Goal: Information Seeking & Learning: Learn about a topic

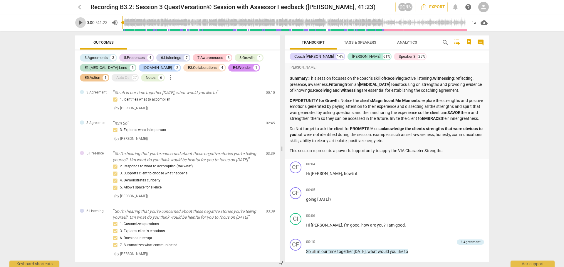
click at [82, 23] on span "play_arrow" at bounding box center [80, 22] width 7 height 7
click at [82, 23] on span "pause" at bounding box center [80, 22] width 7 height 7
click at [80, 21] on span "play_arrow" at bounding box center [80, 22] width 7 height 7
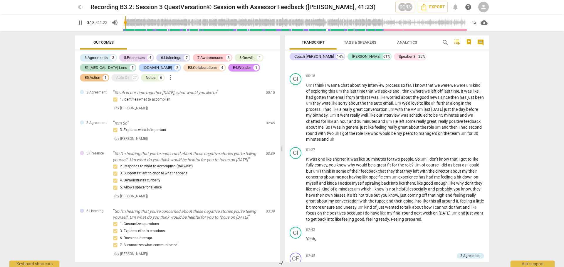
click at [469, 43] on icon "button" at bounding box center [468, 41] width 4 height 5
click at [431, 42] on div at bounding box center [282, 133] width 564 height 267
click at [480, 43] on span "comment" at bounding box center [480, 42] width 7 height 7
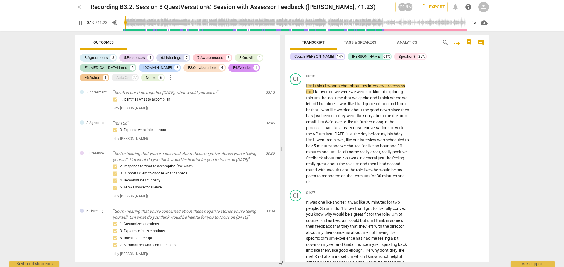
scroll to position [205, 0]
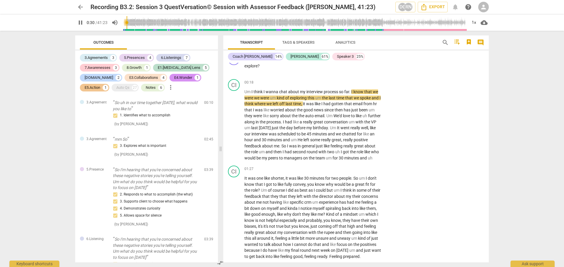
click at [469, 43] on icon "button" at bounding box center [468, 41] width 4 height 5
click at [469, 43] on div at bounding box center [282, 133] width 564 height 267
click at [479, 43] on span "comment" at bounding box center [480, 42] width 7 height 7
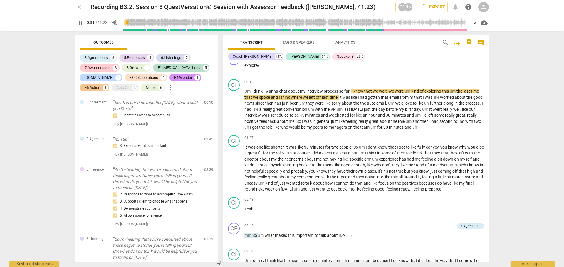
scroll to position [218, 0]
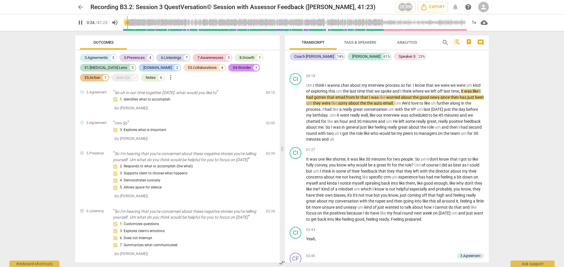
click at [479, 43] on span "comment" at bounding box center [480, 42] width 7 height 7
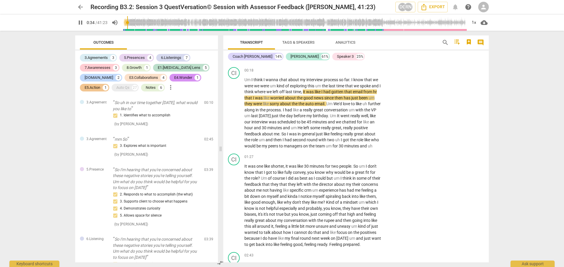
scroll to position [205, 0]
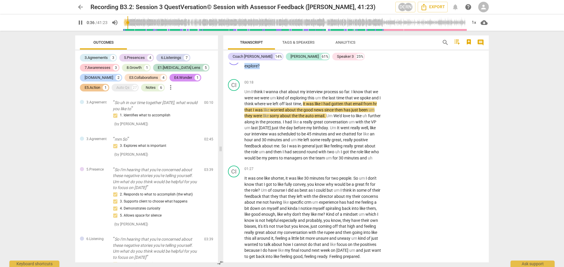
drag, startPoint x: 486, startPoint y: 75, endPoint x: 488, endPoint y: 59, distance: 16.3
click at [488, 59] on div "Transcript Tags & Speakers Analytics search comment Coach Feliica 14% Cindy 61%…" at bounding box center [357, 149] width 272 height 237
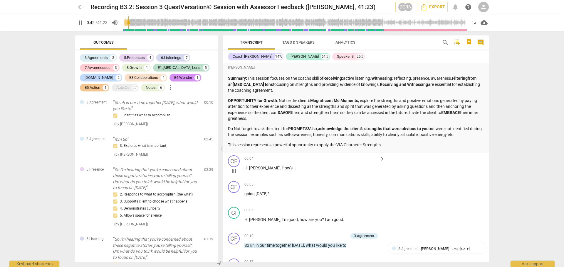
drag, startPoint x: 245, startPoint y: 159, endPoint x: 264, endPoint y: 158, distance: 18.8
click at [264, 158] on div "00:04 keyboard_arrow_right" at bounding box center [314, 159] width 141 height 6
drag, startPoint x: 244, startPoint y: 159, endPoint x: 261, endPoint y: 196, distance: 40.3
click at [261, 196] on div "David Giwerc Summary: This session focuses on the coach's skill of Receiving: a…" at bounding box center [355, 163] width 265 height 200
click at [318, 175] on div "00:04 keyboard_arrow_right Hi Cindy , how's it" at bounding box center [314, 166] width 141 height 21
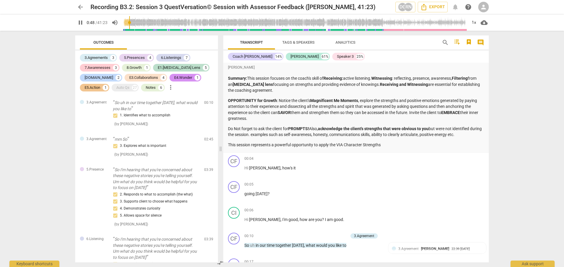
scroll to position [256, 0]
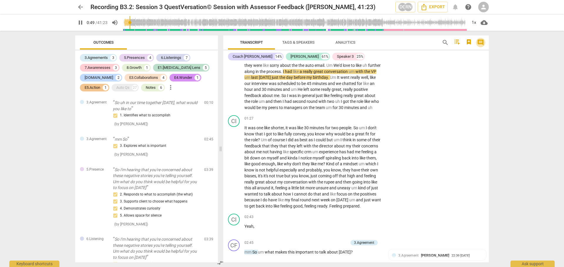
click at [482, 40] on span "comment" at bounding box center [480, 42] width 7 height 7
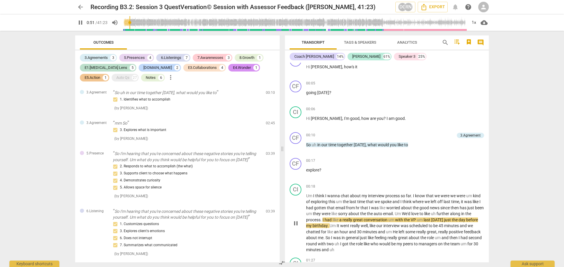
scroll to position [24, 0]
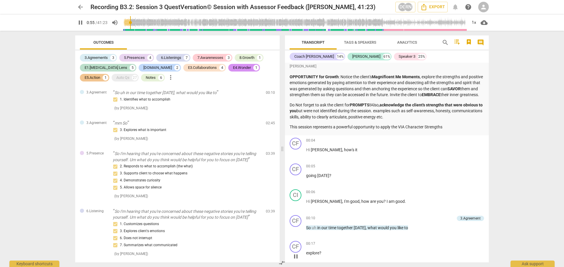
drag, startPoint x: 306, startPoint y: 146, endPoint x: 328, endPoint y: 250, distance: 105.5
click at [328, 250] on div "David Giwerc Summary: This session focuses on the coach's skill of Receiving: a…" at bounding box center [387, 163] width 204 height 200
click at [383, 179] on p "going today ?" at bounding box center [395, 176] width 178 height 6
click at [81, 22] on span "pause" at bounding box center [80, 22] width 7 height 7
click at [287, 161] on div "CF play_arrow pause 00:04 keyboard_arrow_right Hi Cindy , how's it" at bounding box center [387, 149] width 204 height 26
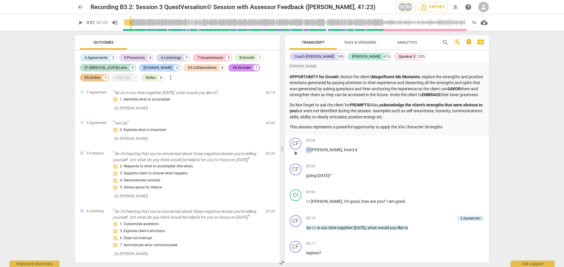
click at [287, 161] on div "CF play_arrow pause 00:04 keyboard_arrow_right Hi Cindy , how's it" at bounding box center [387, 149] width 204 height 26
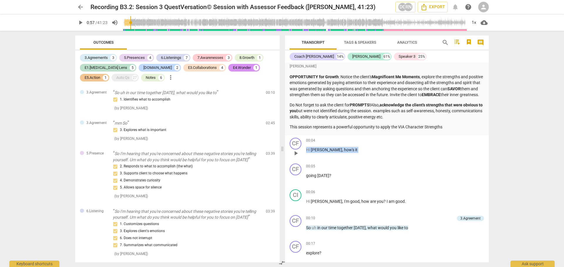
click at [287, 161] on div "CF play_arrow pause 00:04 keyboard_arrow_right Hi Cindy , how's it" at bounding box center [387, 149] width 204 height 26
click at [288, 161] on div "CF play_arrow pause 00:04 keyboard_arrow_right Hi Cindy , how's it" at bounding box center [387, 149] width 204 height 26
click at [392, 159] on div "00:04 keyboard_arrow_right Hi Cindy , how's it" at bounding box center [395, 148] width 178 height 21
drag, startPoint x: 306, startPoint y: 147, endPoint x: 327, endPoint y: 265, distance: 119.8
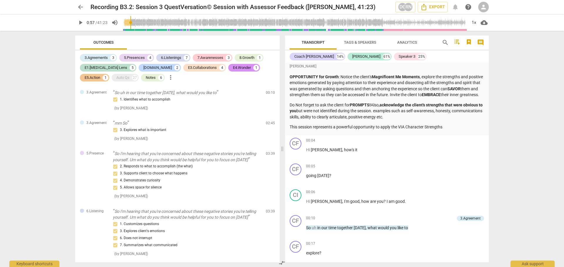
click at [331, 0] on html "arrow_back Recording B3.2: Session 3 QuestVersation© Session with Assessor Feed…" at bounding box center [282, 0] width 564 height 0
drag, startPoint x: 324, startPoint y: 152, endPoint x: 382, endPoint y: 171, distance: 61.5
click at [382, 170] on div "00:05 keyboard_arrow_right" at bounding box center [395, 167] width 178 height 6
click at [360, 43] on span "Tags & Speakers" at bounding box center [360, 42] width 32 height 4
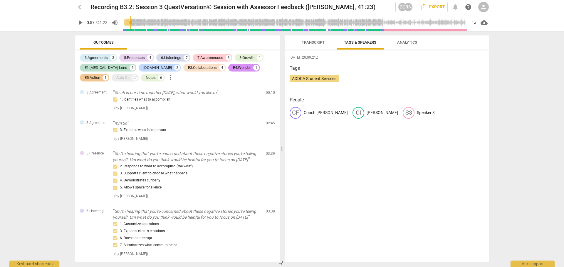
click at [410, 43] on span "Analytics" at bounding box center [407, 42] width 20 height 4
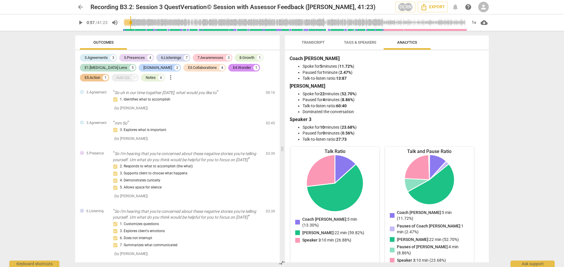
click at [309, 42] on span "Transcript" at bounding box center [312, 42] width 23 height 4
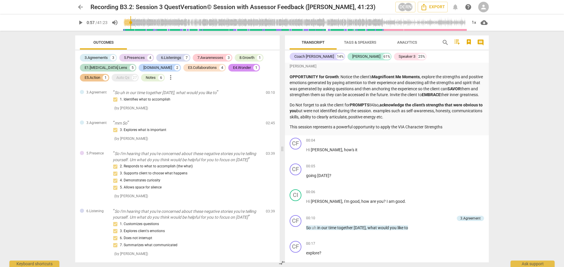
click at [483, 22] on span "cloud_download" at bounding box center [483, 22] width 7 height 7
click at [510, 45] on div at bounding box center [282, 133] width 564 height 267
click at [435, 6] on span "Export" at bounding box center [432, 7] width 25 height 7
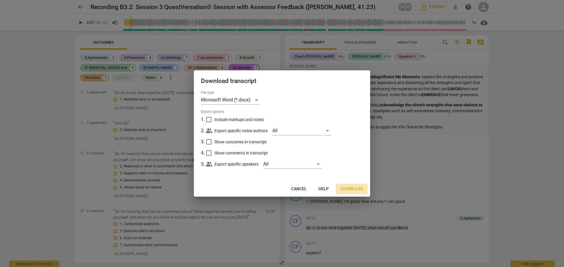
click at [352, 190] on span "Download" at bounding box center [351, 189] width 23 height 6
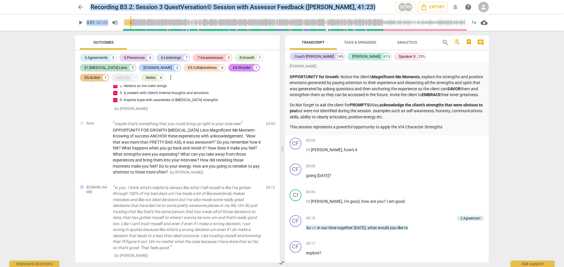
scroll to position [2029, 0]
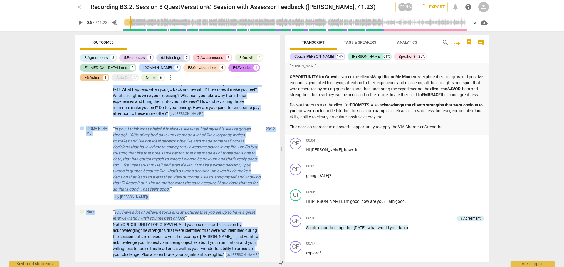
drag, startPoint x: 86, startPoint y: 93, endPoint x: 257, endPoint y: 256, distance: 236.3
click at [257, 256] on div "3.Agreement So uh in our time together today, what would you like to 1. Identif…" at bounding box center [177, 174] width 204 height 178
copy div "3.Agreement So uh in our time together today, what would you like to 1. Identif…"
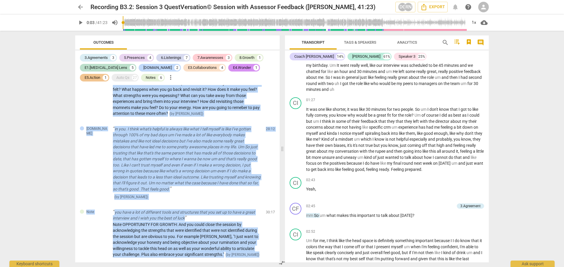
drag, startPoint x: 131, startPoint y: 22, endPoint x: 124, endPoint y: 21, distance: 7.1
click at [124, 21] on input "range" at bounding box center [294, 22] width 344 height 19
click at [81, 23] on span "play_arrow" at bounding box center [80, 22] width 7 height 7
click at [82, 22] on span "pause" at bounding box center [80, 22] width 7 height 7
click at [81, 24] on span "play_arrow" at bounding box center [80, 22] width 7 height 7
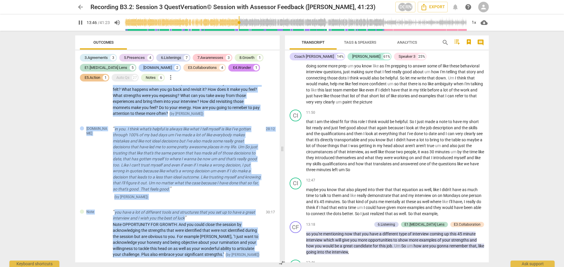
scroll to position [1398, 0]
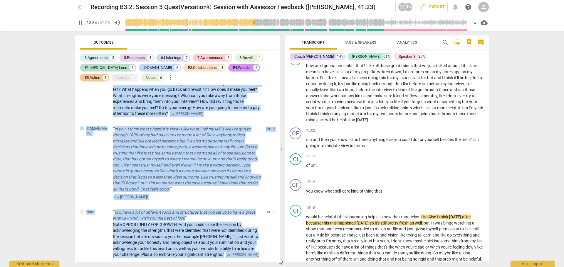
type input "935"
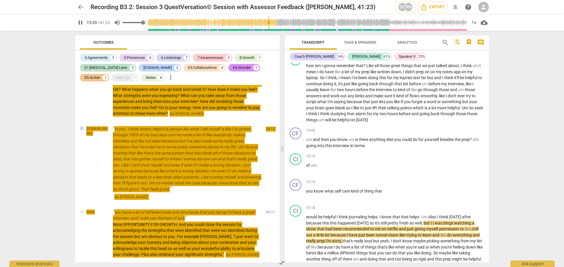
type input "940"
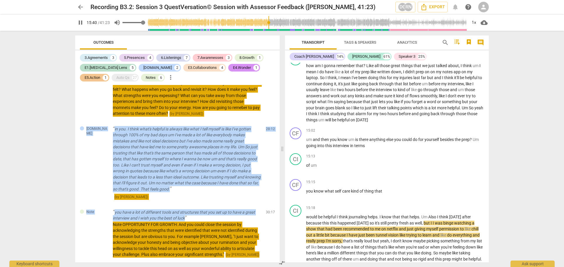
click at [116, 23] on span "volume_up" at bounding box center [117, 22] width 7 height 7
type input "0"
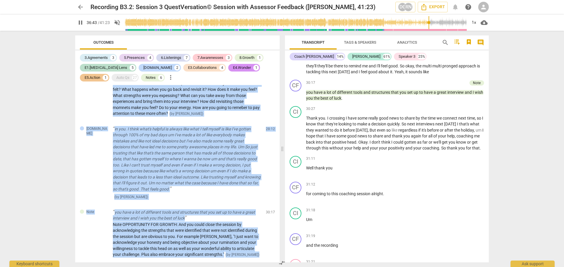
scroll to position [3283, 0]
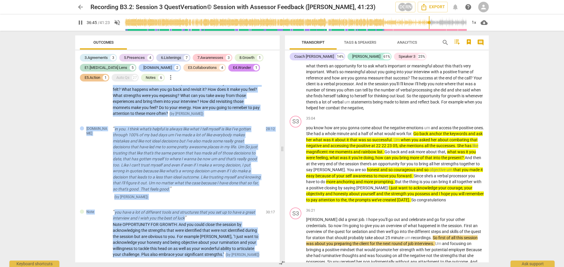
click at [78, 24] on span "pause" at bounding box center [80, 22] width 7 height 7
click at [84, 24] on span "play_arrow" at bounding box center [80, 22] width 7 height 7
type input "2207"
click at [116, 23] on span "volume_off" at bounding box center [117, 22] width 7 height 7
type input "1"
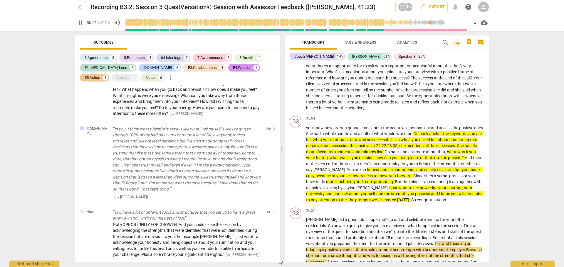
click at [238, 31] on div "Outcomes 3.Agreements 3 5.Presences 4 6.Listenings 7 7.Awarenesses 3 8.Growth 1…" at bounding box center [175, 149] width 211 height 237
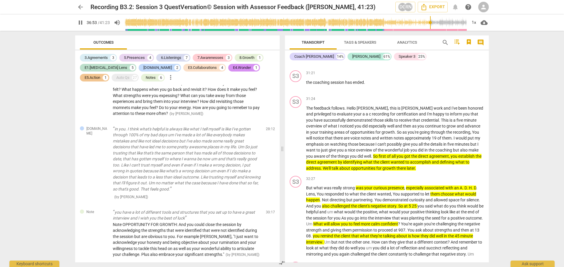
scroll to position [2989, 0]
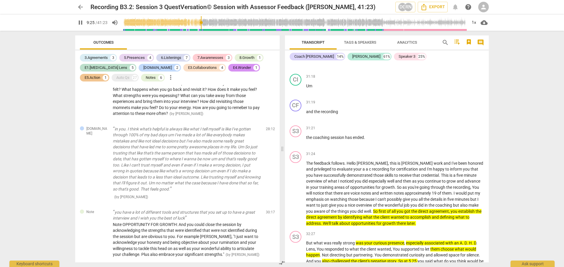
drag, startPoint x: 430, startPoint y: 25, endPoint x: 202, endPoint y: 31, distance: 228.8
click at [202, 31] on input "range" at bounding box center [294, 22] width 344 height 19
click at [80, 23] on span "pause" at bounding box center [80, 22] width 7 height 7
click at [80, 22] on span "play_arrow" at bounding box center [80, 22] width 7 height 7
click at [82, 20] on span "pause" at bounding box center [80, 22] width 7 height 7
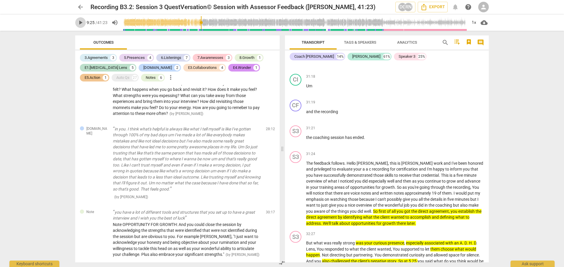
click at [82, 23] on span "play_arrow" at bounding box center [80, 22] width 7 height 7
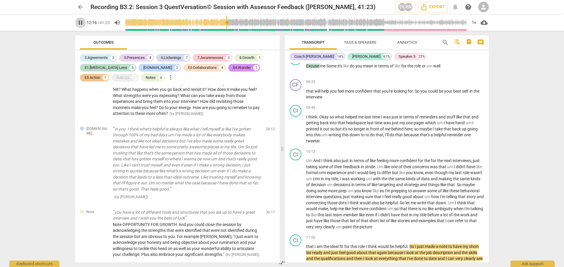
click at [81, 24] on span "pause" at bounding box center [80, 22] width 7 height 7
click at [79, 23] on span "play_arrow" at bounding box center [80, 22] width 7 height 7
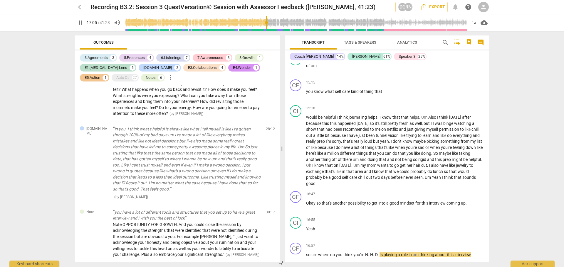
scroll to position [1713, 0]
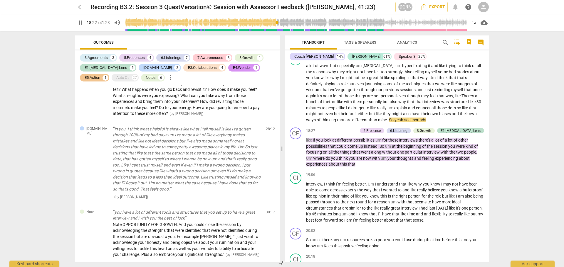
drag, startPoint x: 485, startPoint y: 1, endPoint x: 82, endPoint y: 21, distance: 403.8
click at [82, 21] on span "pause" at bounding box center [80, 22] width 7 height 7
click at [84, 23] on span "play_arrow" at bounding box center [80, 22] width 11 height 7
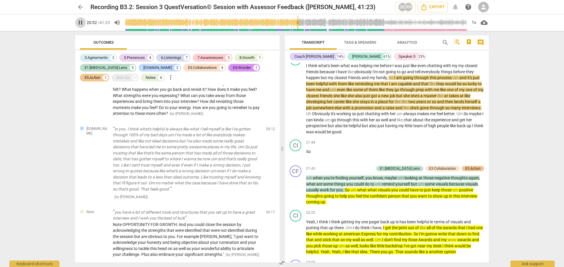
click at [80, 20] on span "pause" at bounding box center [80, 22] width 7 height 7
click at [78, 24] on span "play_arrow" at bounding box center [80, 22] width 7 height 7
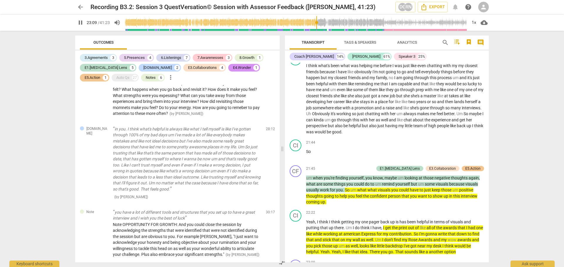
scroll to position [2119, 0]
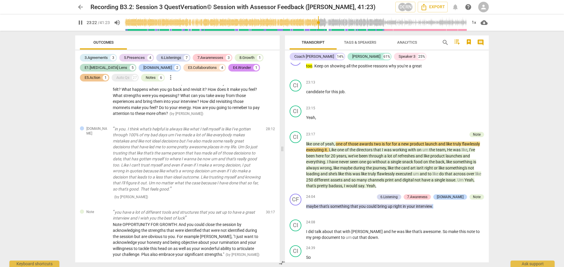
click at [407, 46] on span "Analytics" at bounding box center [407, 43] width 34 height 8
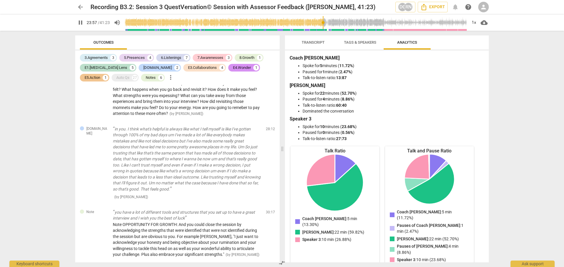
scroll to position [0, 0]
click at [364, 42] on span "Tags & Speakers" at bounding box center [360, 42] width 32 height 4
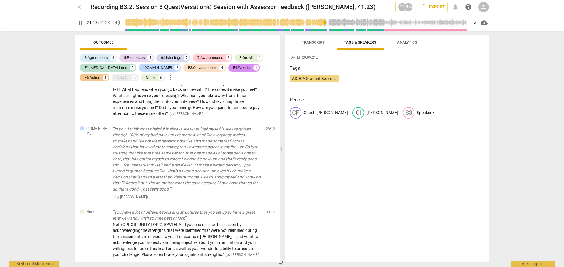
click at [314, 42] on span "Transcript" at bounding box center [312, 42] width 23 height 4
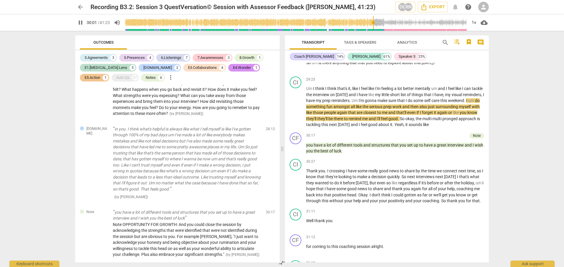
scroll to position [2826, 0]
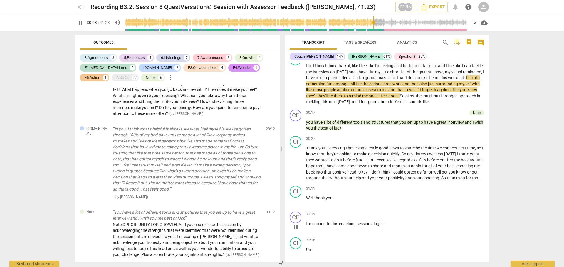
click at [335, 218] on div "31:12 keyboard_arrow_right" at bounding box center [395, 215] width 178 height 6
drag, startPoint x: 337, startPoint y: 227, endPoint x: 336, endPoint y: 230, distance: 3.1
click at [336, 230] on div "CF play_arrow pause 31:12 keyboard_arrow_right for coming to this coaching sess…" at bounding box center [387, 223] width 204 height 26
click at [340, 230] on div "31:12 keyboard_arrow_right for coming to this coaching session alright ." at bounding box center [395, 222] width 178 height 21
drag, startPoint x: 340, startPoint y: 230, endPoint x: 340, endPoint y: 247, distance: 17.9
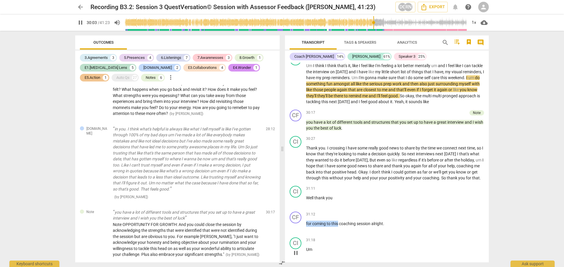
click at [338, 235] on div "CF play_arrow pause 31:12 keyboard_arrow_right for coming to this coaching sess…" at bounding box center [387, 223] width 204 height 26
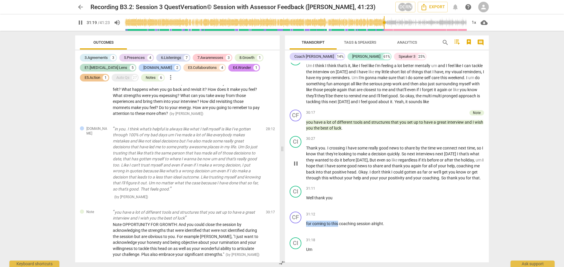
scroll to position [3047, 0]
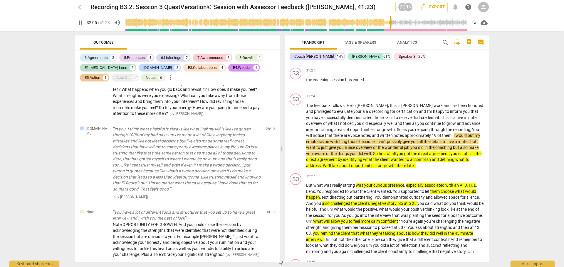
type input "1925"
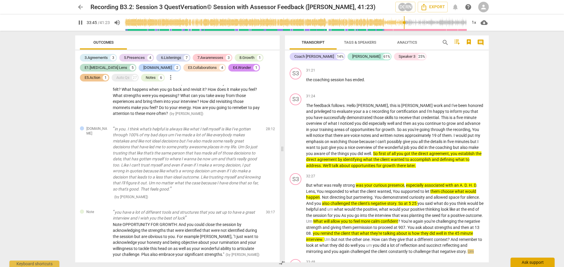
scroll to position [3251, 0]
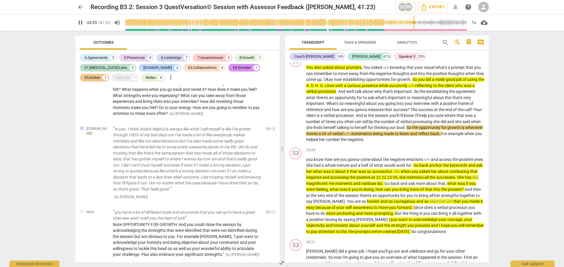
drag, startPoint x: 518, startPoint y: 72, endPoint x: 522, endPoint y: 68, distance: 5.2
click at [518, 72] on div "arrow_back Recording B3.2: Session 3 QuestVersation© Session with Assessor Feed…" at bounding box center [282, 133] width 564 height 267
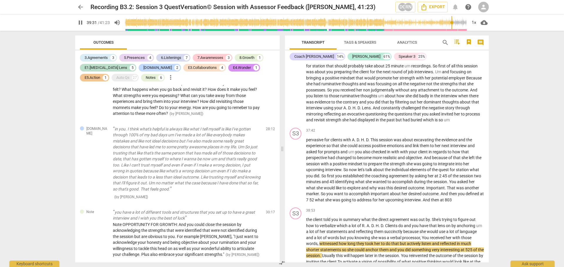
scroll to position [3609, 0]
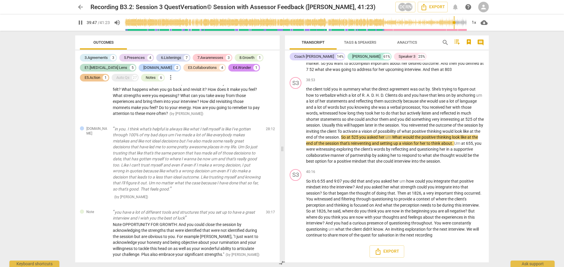
click at [530, 72] on div "arrow_back Recording B3.2: Session 3 QuestVersation© Session with Assessor Feed…" at bounding box center [282, 133] width 564 height 267
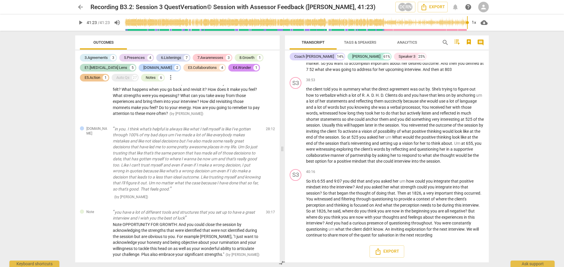
type input "2483"
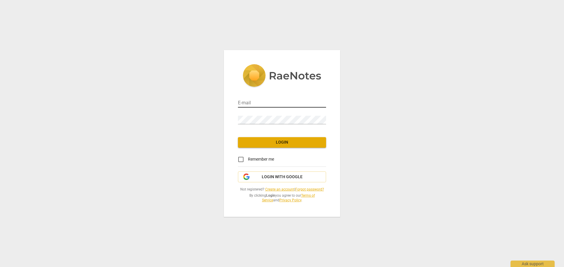
click at [273, 105] on input "email" at bounding box center [282, 103] width 88 height 9
type input "[EMAIL_ADDRESS][DOMAIN_NAME]"
click at [280, 140] on span "Login" at bounding box center [281, 143] width 79 height 6
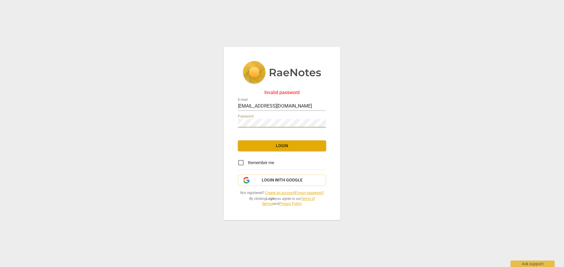
click at [287, 149] on span "Login" at bounding box center [281, 146] width 79 height 6
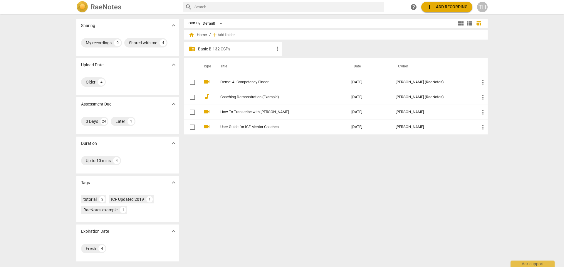
click at [271, 50] on p "Basic B-132 CSPs" at bounding box center [236, 49] width 76 height 6
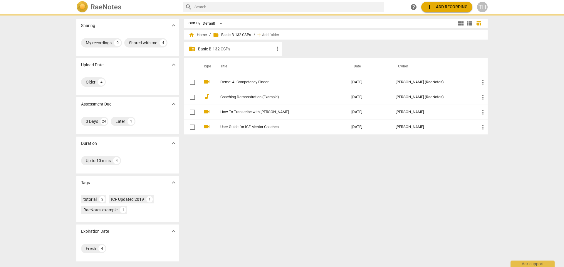
click at [277, 47] on span "more_vert" at bounding box center [277, 48] width 7 height 7
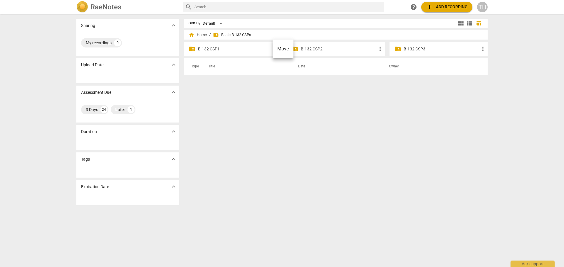
click at [226, 51] on div at bounding box center [282, 133] width 564 height 267
click at [209, 50] on p "B-132 CSP1" at bounding box center [236, 49] width 76 height 6
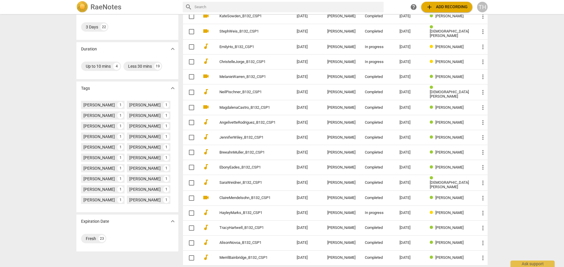
scroll to position [118, 0]
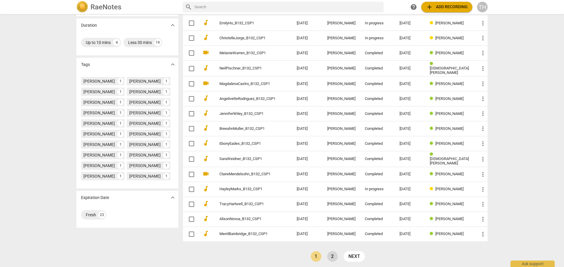
click at [331, 252] on link "2" at bounding box center [332, 257] width 11 height 11
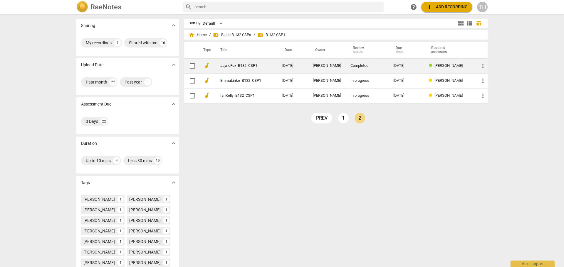
click at [236, 68] on link "JayneFox_B132_CSP1" at bounding box center [240, 66] width 41 height 4
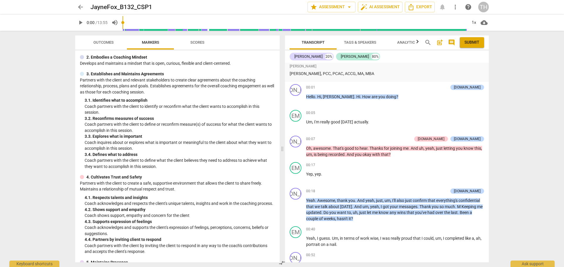
scroll to position [264, 0]
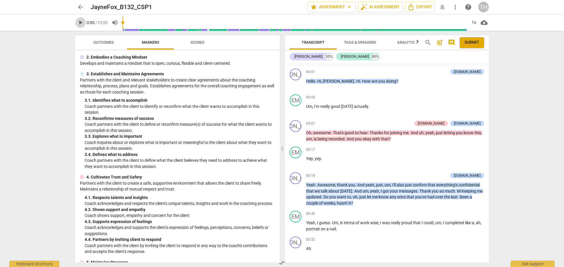
click at [81, 23] on span "play_arrow" at bounding box center [80, 22] width 7 height 7
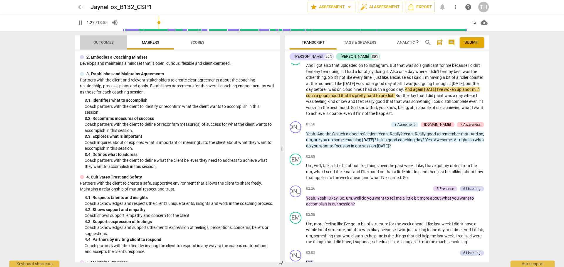
click at [106, 45] on span "Outcomes" at bounding box center [103, 43] width 34 height 8
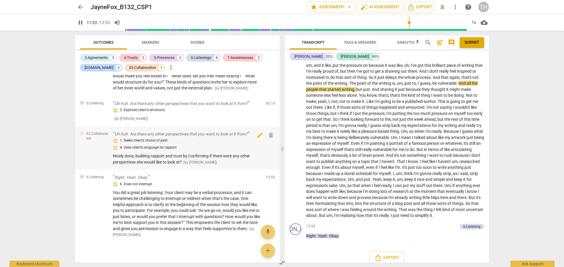
scroll to position [935, 0]
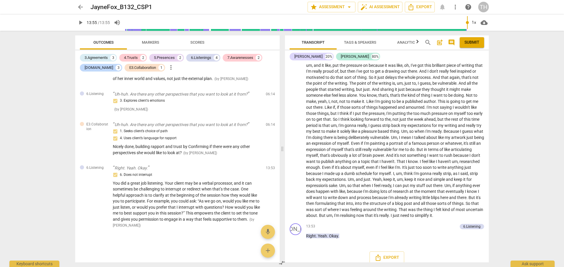
type input "835"
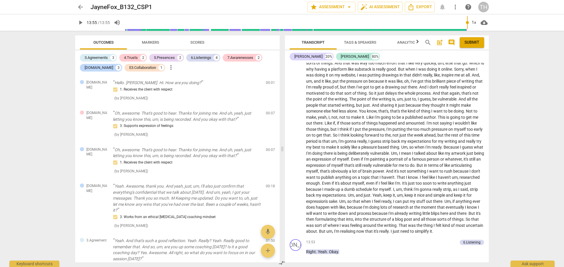
scroll to position [1464, 0]
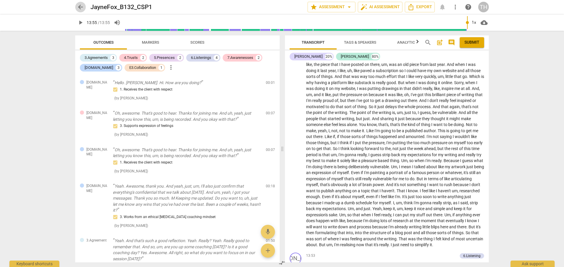
click at [78, 7] on span "arrow_back" at bounding box center [80, 7] width 7 height 7
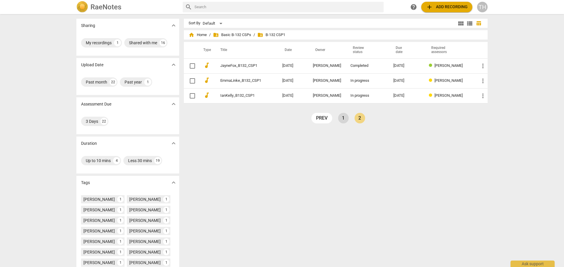
click at [343, 119] on link "1" at bounding box center [343, 118] width 11 height 11
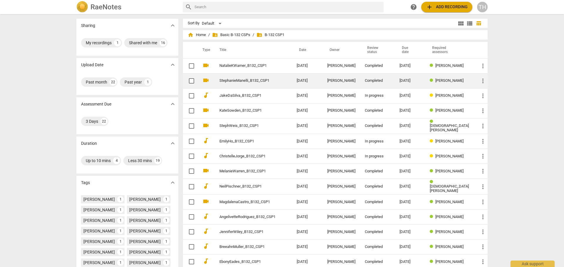
click at [240, 82] on link "StephanieManelli_B132_CSP1" at bounding box center [247, 81] width 56 height 4
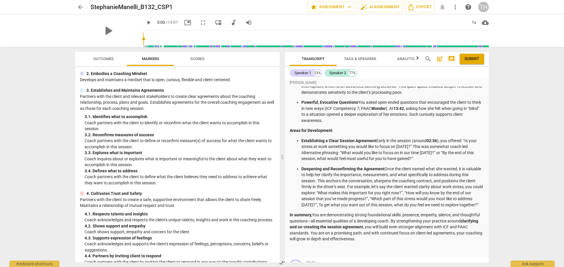
scroll to position [147, 0]
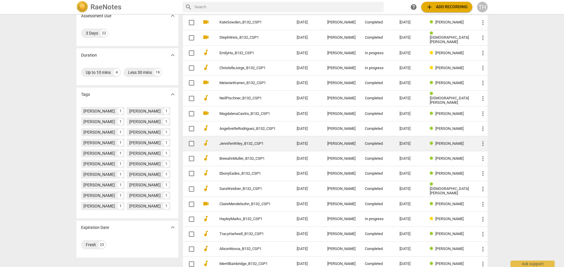
scroll to position [118, 0]
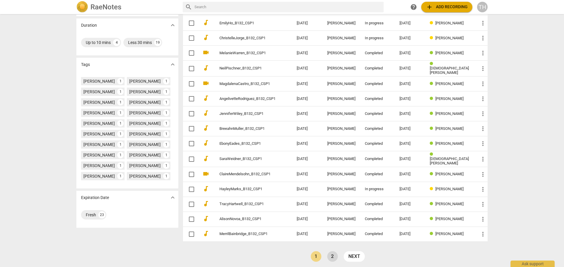
click at [328, 257] on link "2" at bounding box center [332, 257] width 11 height 11
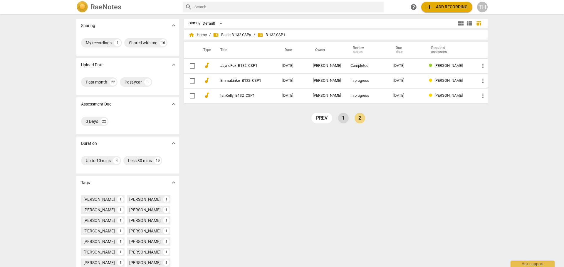
click at [341, 120] on link "1" at bounding box center [343, 118] width 11 height 11
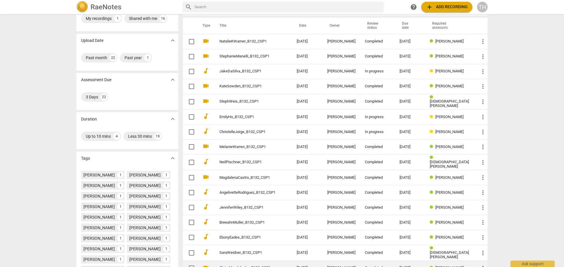
scroll to position [118, 0]
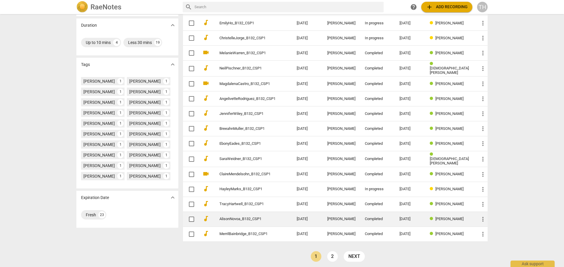
click at [239, 214] on td "AlisonNovoa_B132_CSP1" at bounding box center [252, 219] width 80 height 15
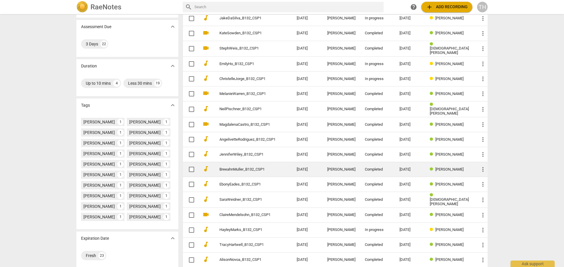
scroll to position [118, 0]
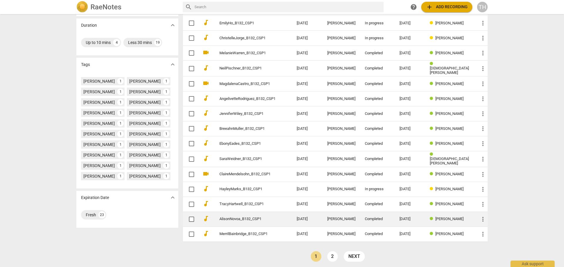
click at [243, 217] on link "AlisonNovoa_B132_CSP1" at bounding box center [247, 219] width 56 height 4
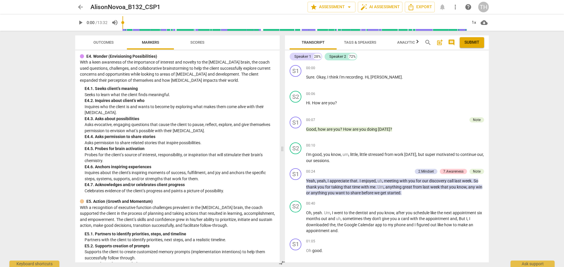
scroll to position [1480, 0]
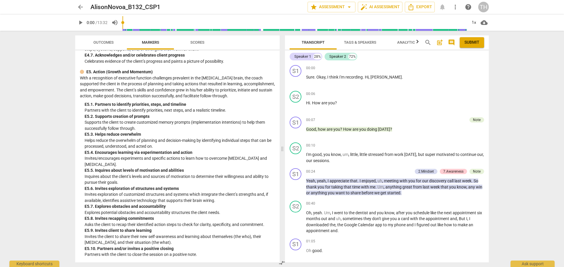
click at [101, 43] on span "Outcomes" at bounding box center [103, 42] width 20 height 4
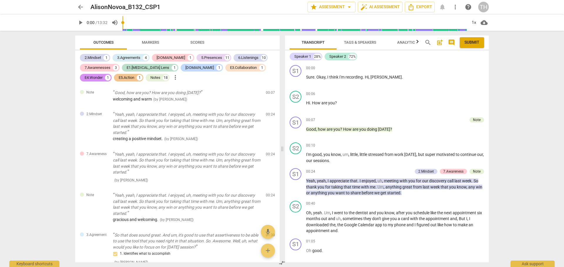
click at [489, 54] on div "Transcript Tags & Speakers Analytics search post_add comment Submit Speaker 1 2…" at bounding box center [387, 149] width 211 height 237
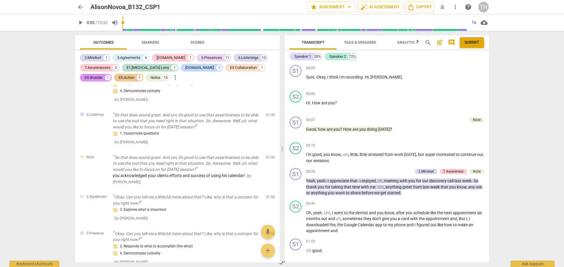
scroll to position [0, 0]
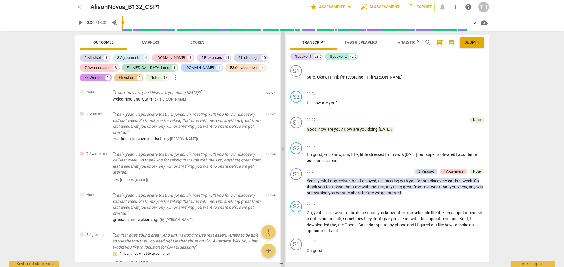
drag, startPoint x: 282, startPoint y: 149, endPoint x: 283, endPoint y: 134, distance: 15.6
click at [283, 134] on span at bounding box center [283, 149] width 4 height 237
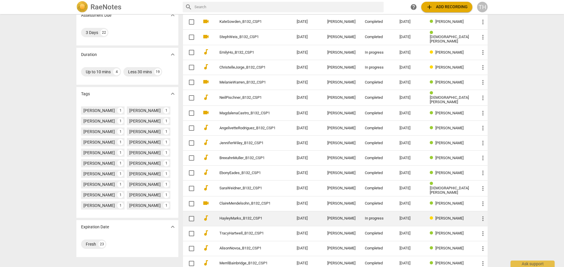
scroll to position [60, 0]
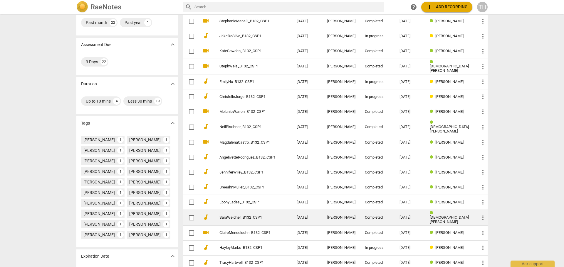
click at [240, 217] on link "SaraWeidner_B132_CSP1" at bounding box center [247, 218] width 56 height 4
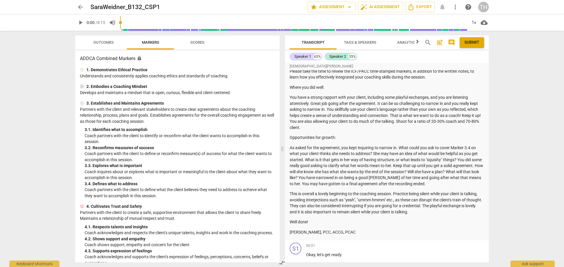
scroll to position [59, 0]
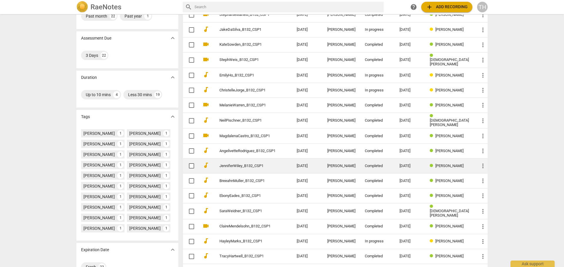
scroll to position [88, 0]
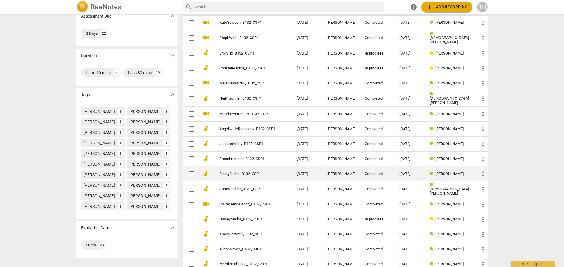
click at [230, 172] on link "EbonyEades_B132_CSP1" at bounding box center [247, 174] width 56 height 4
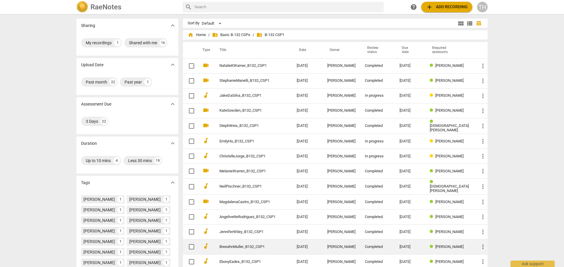
click at [232, 245] on link "BreeahnMuller_B132_CSP1" at bounding box center [247, 247] width 56 height 4
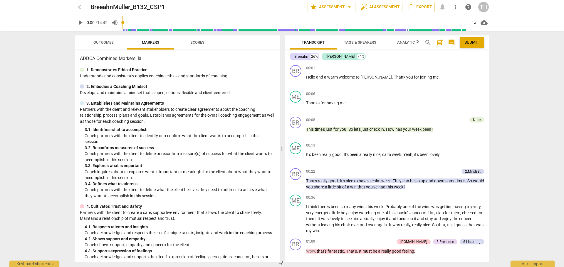
click at [104, 42] on span "Outcomes" at bounding box center [103, 42] width 20 height 4
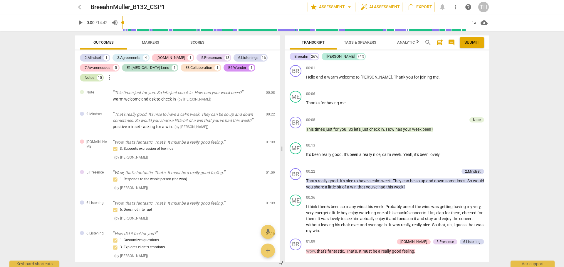
click at [95, 75] on div "Notes" at bounding box center [90, 78] width 10 height 6
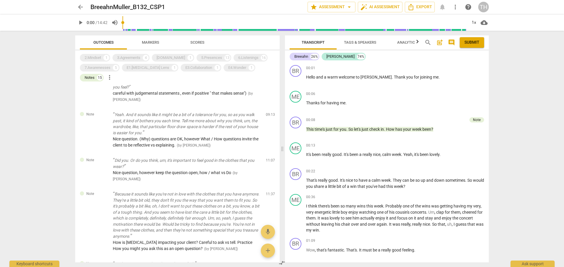
scroll to position [451, 0]
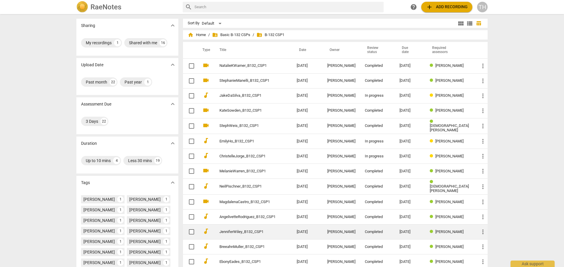
click at [228, 230] on link "JenniferWiley_B132_CSP1" at bounding box center [247, 232] width 56 height 4
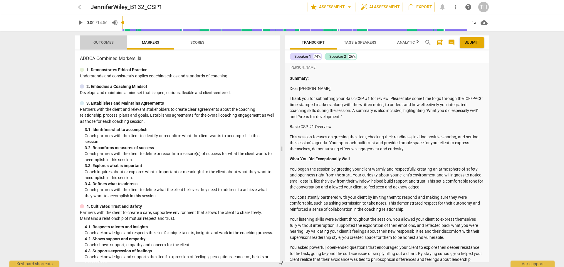
click at [102, 42] on span "Outcomes" at bounding box center [103, 42] width 20 height 4
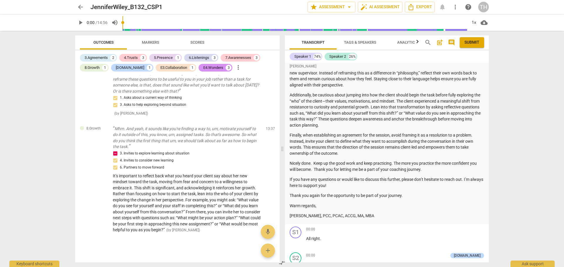
scroll to position [1157, 0]
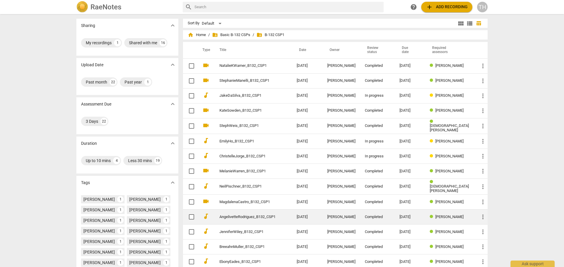
click at [234, 216] on link "AngelivetteRodriguez_B132_CSP1" at bounding box center [247, 217] width 56 height 4
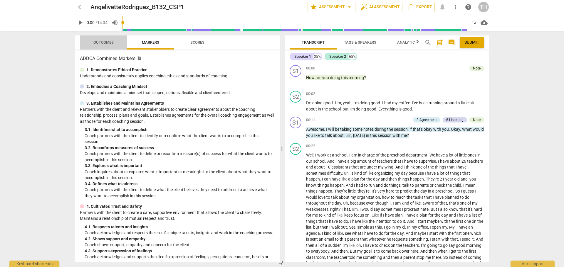
click at [98, 43] on span "Outcomes" at bounding box center [103, 42] width 20 height 4
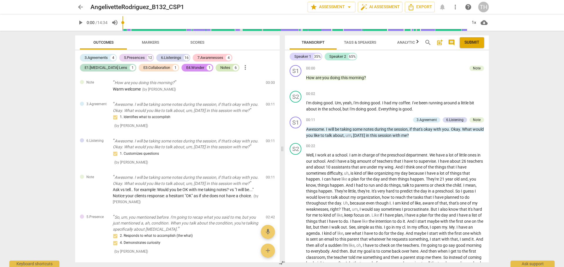
click at [220, 68] on div "Notes" at bounding box center [225, 68] width 10 height 6
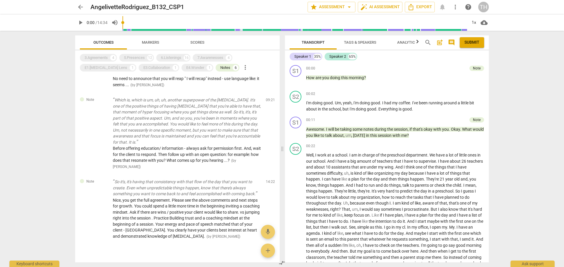
scroll to position [165, 0]
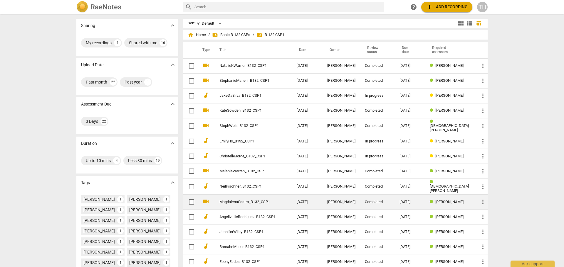
click at [232, 201] on link "MagdalenaCastro_B132_CSP1" at bounding box center [247, 202] width 56 height 4
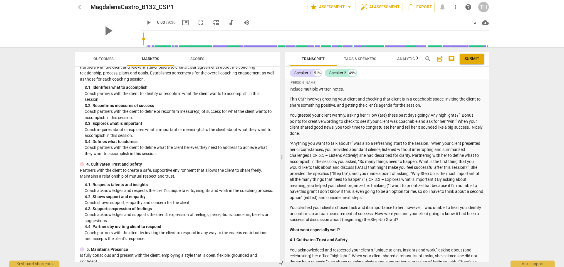
scroll to position [59, 0]
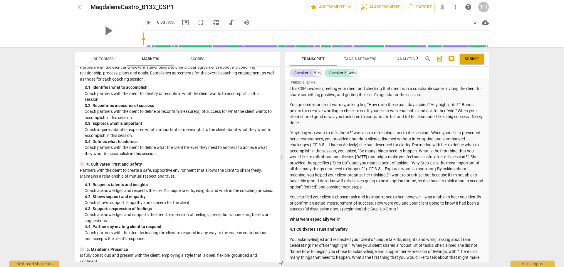
click at [100, 62] on span "Outcomes" at bounding box center [103, 59] width 34 height 8
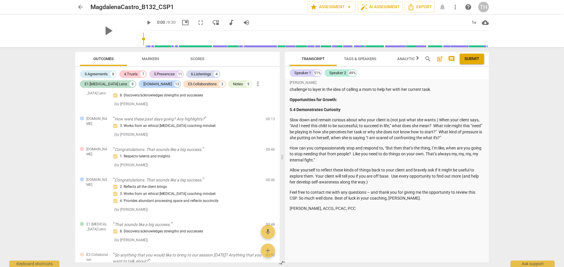
scroll to position [264, 0]
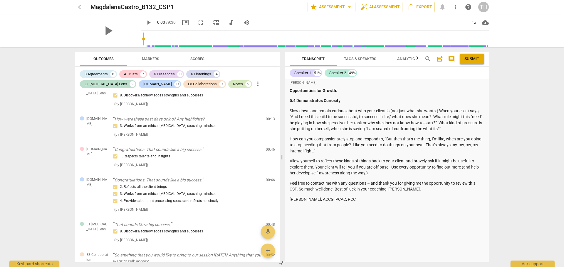
click at [233, 85] on div "Notes" at bounding box center [238, 84] width 10 height 6
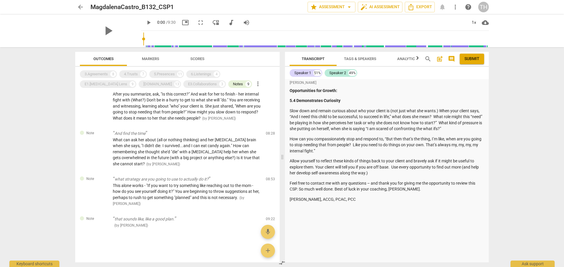
scroll to position [210, 0]
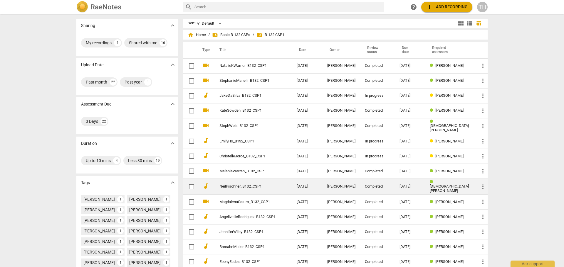
click at [237, 183] on td "NeilPischner_B132_CSP1" at bounding box center [252, 187] width 80 height 16
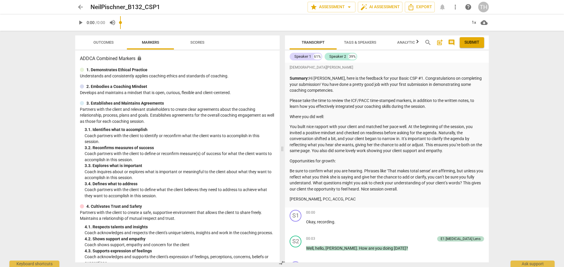
click at [100, 43] on span "Outcomes" at bounding box center [103, 42] width 20 height 4
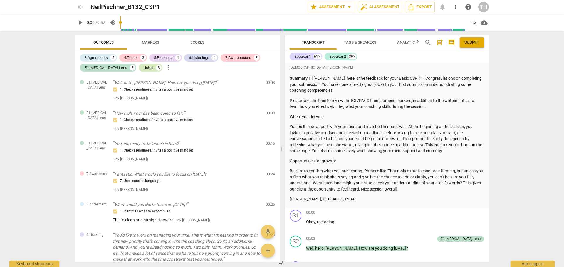
click at [143, 67] on div "Notes" at bounding box center [148, 68] width 10 height 6
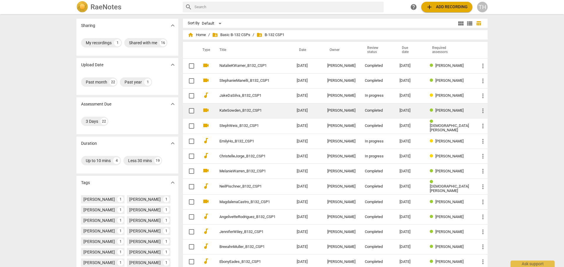
click at [234, 111] on link "KateSowden_B132_CSP1" at bounding box center [247, 111] width 56 height 4
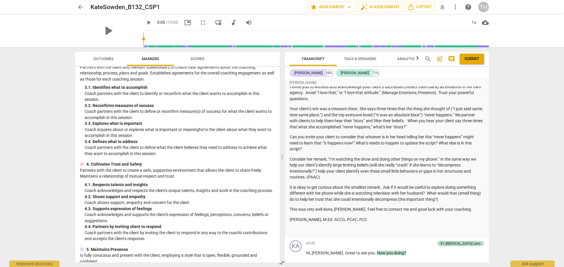
scroll to position [294, 0]
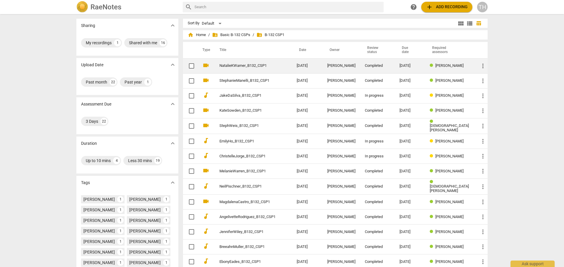
click at [232, 67] on link "NatalieKWarner_B132_CSP1" at bounding box center [247, 66] width 56 height 4
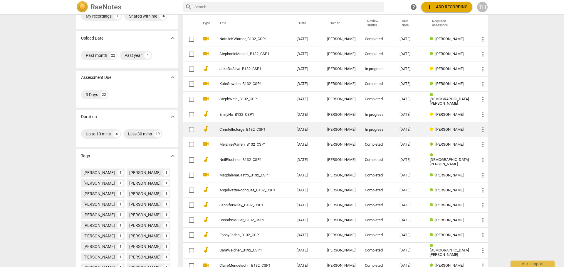
scroll to position [118, 0]
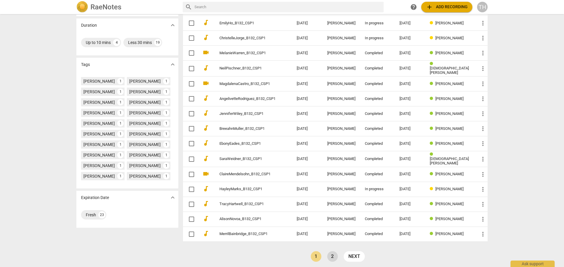
click at [329, 255] on link "2" at bounding box center [332, 257] width 11 height 11
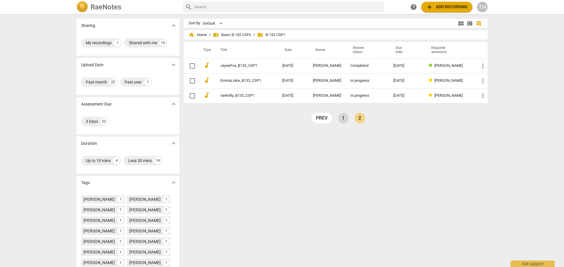
click at [342, 118] on link "1" at bounding box center [343, 118] width 11 height 11
click at [341, 119] on link "1" at bounding box center [343, 118] width 11 height 11
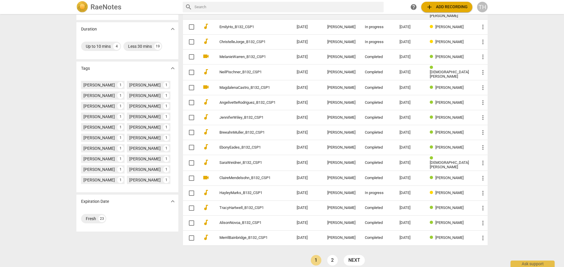
scroll to position [118, 0]
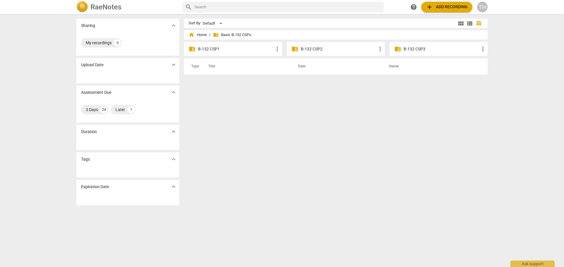
click at [321, 49] on p "B-132 CSP2" at bounding box center [339, 49] width 76 height 6
